Goal: Task Accomplishment & Management: Manage account settings

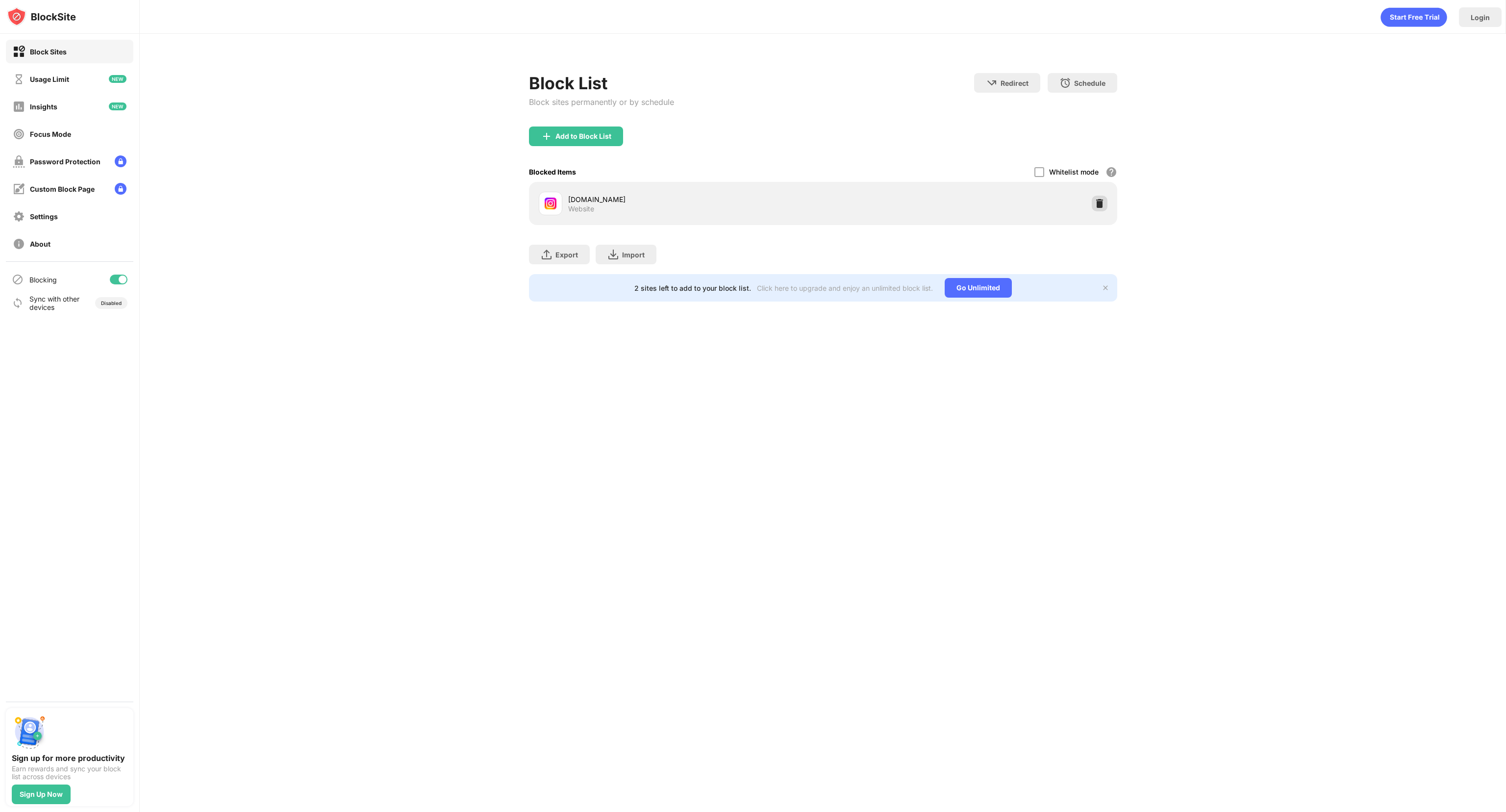
click at [1096, 200] on img at bounding box center [1099, 203] width 10 height 10
